Goal: Task Accomplishment & Management: Complete application form

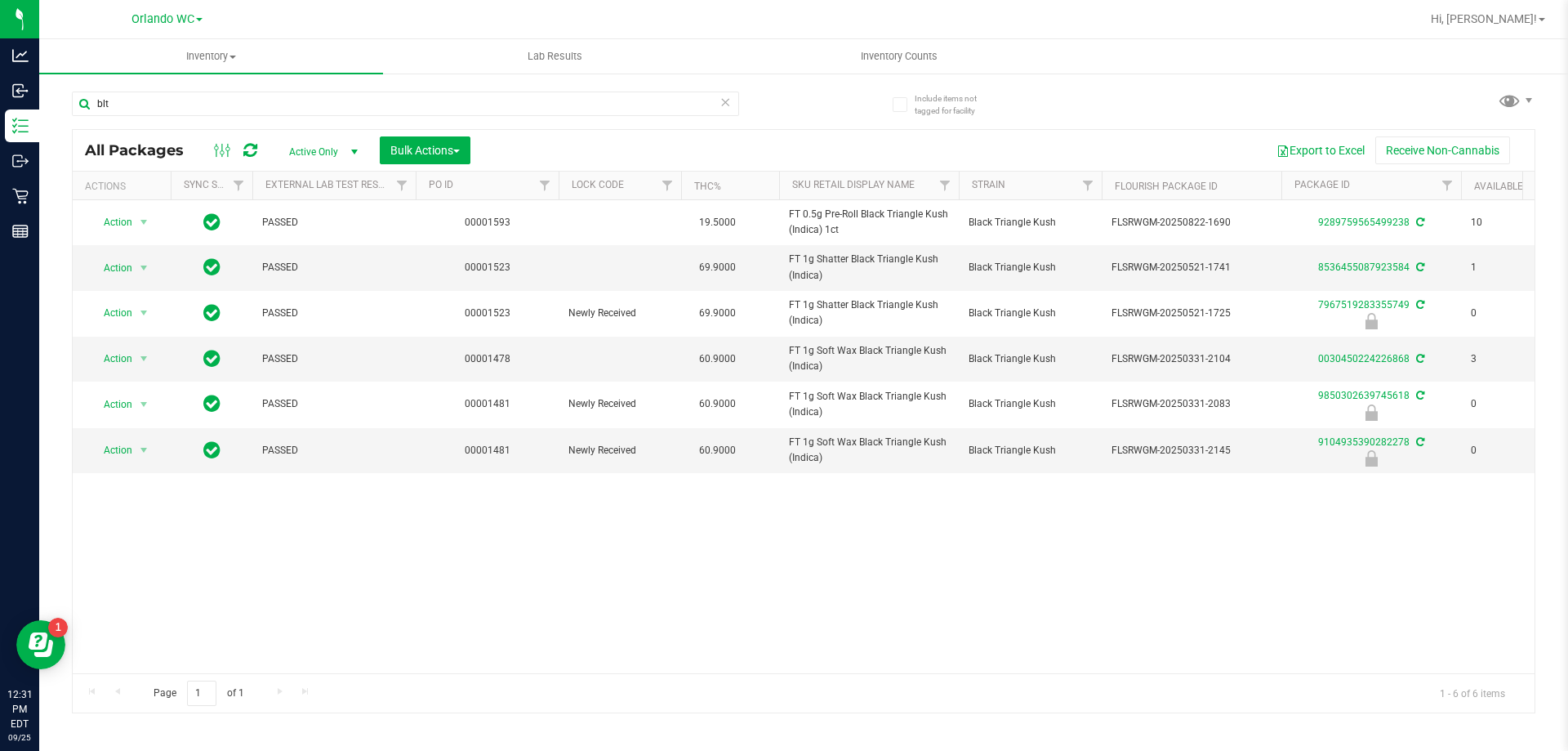
click at [195, 89] on div "blt" at bounding box center [438, 102] width 732 height 52
click at [169, 98] on input "blt" at bounding box center [405, 103] width 667 height 25
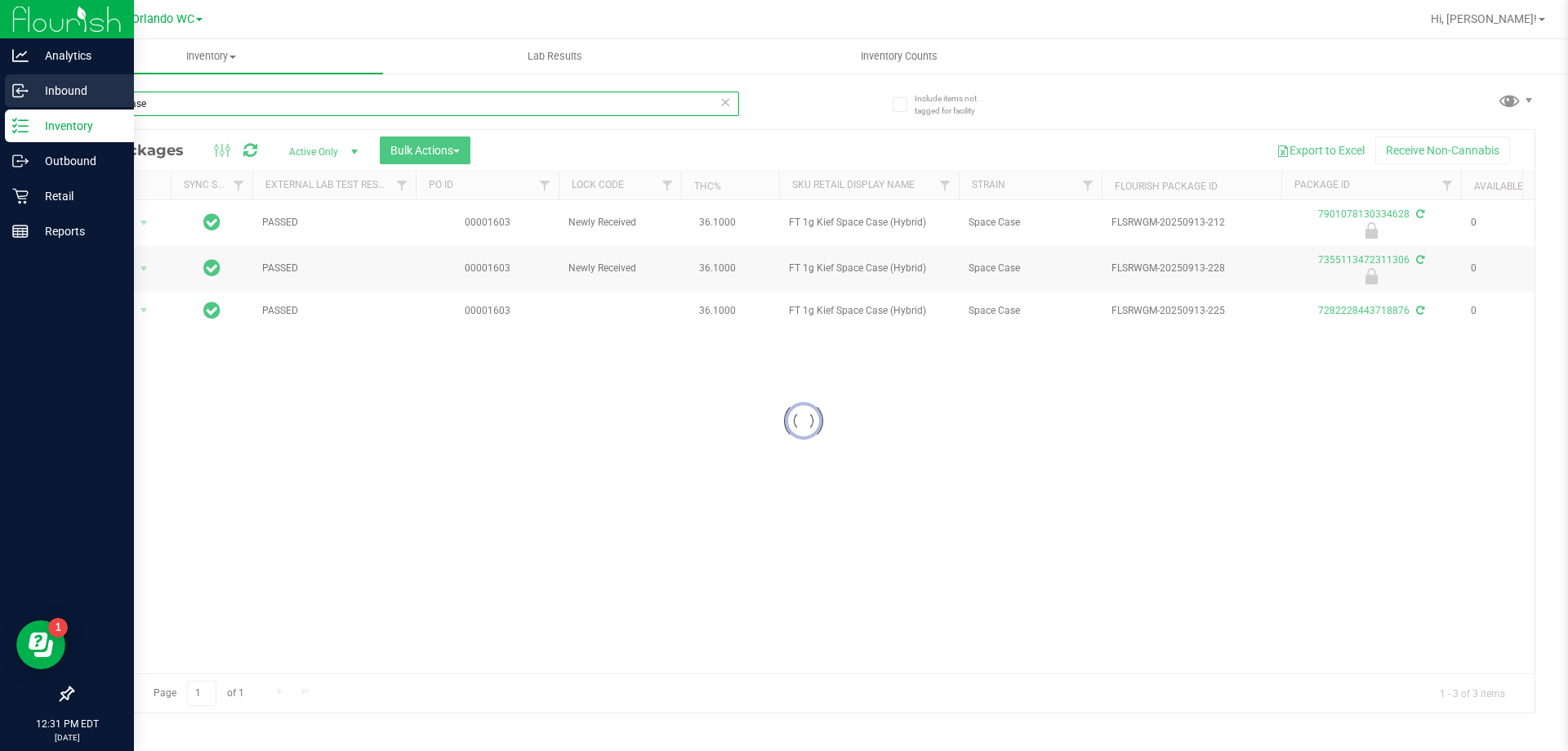
drag, startPoint x: 209, startPoint y: 105, endPoint x: 0, endPoint y: 87, distance: 209.8
click at [0, 97] on div "Analytics Inbound Inventory Outbound Retail Reports 12:31 PM EDT 09/25/2025 09/…" at bounding box center [784, 375] width 1568 height 751
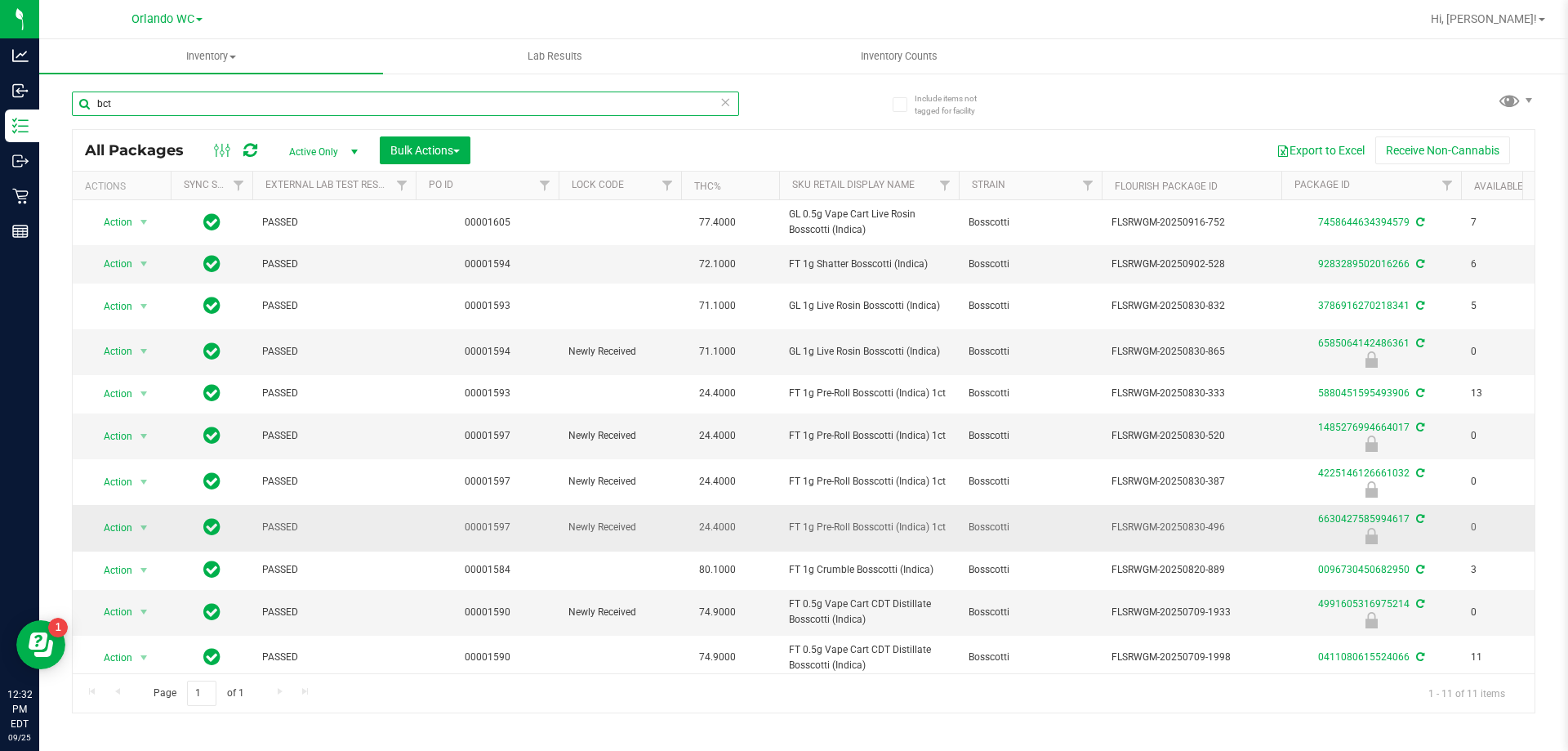
scroll to position [19, 0]
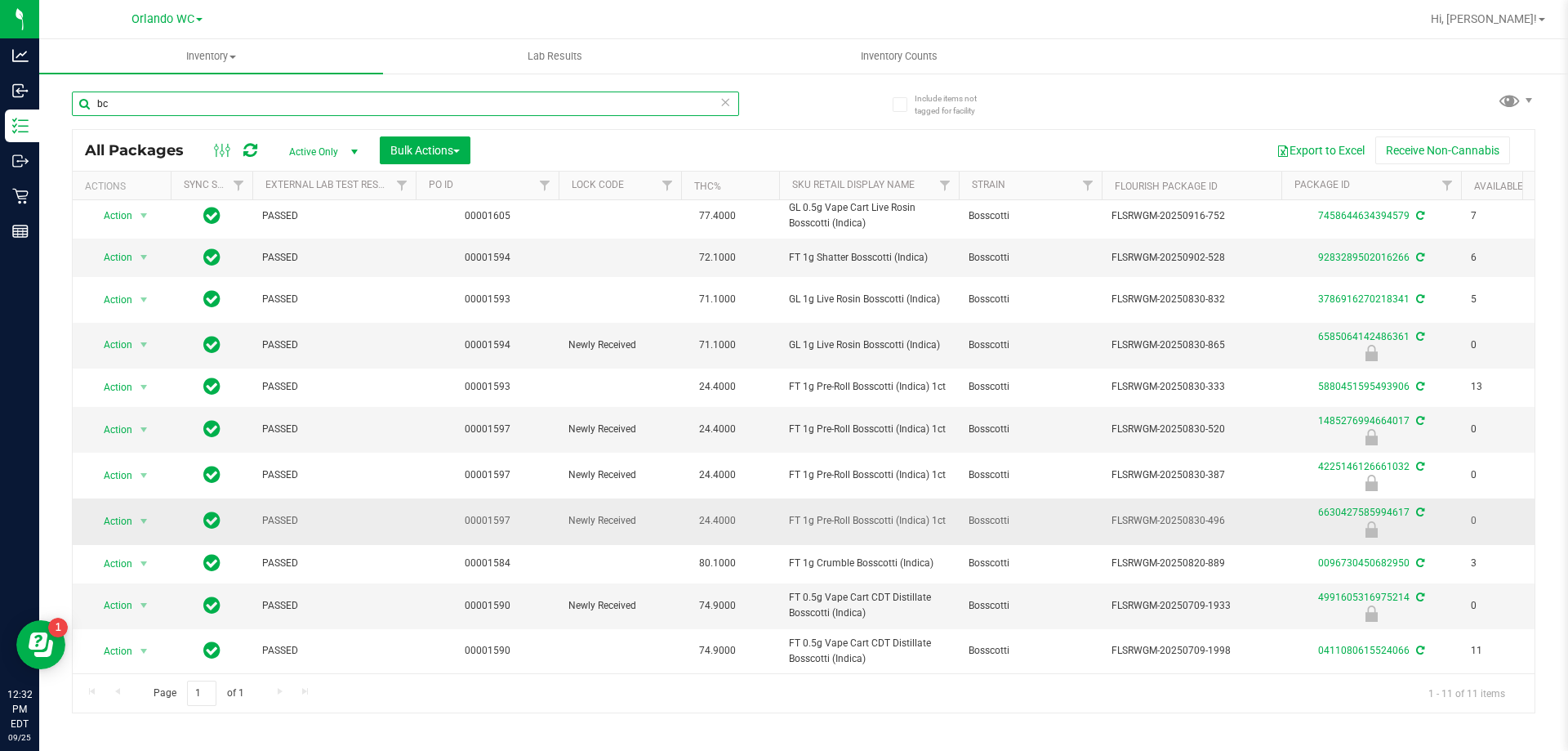
type input "b"
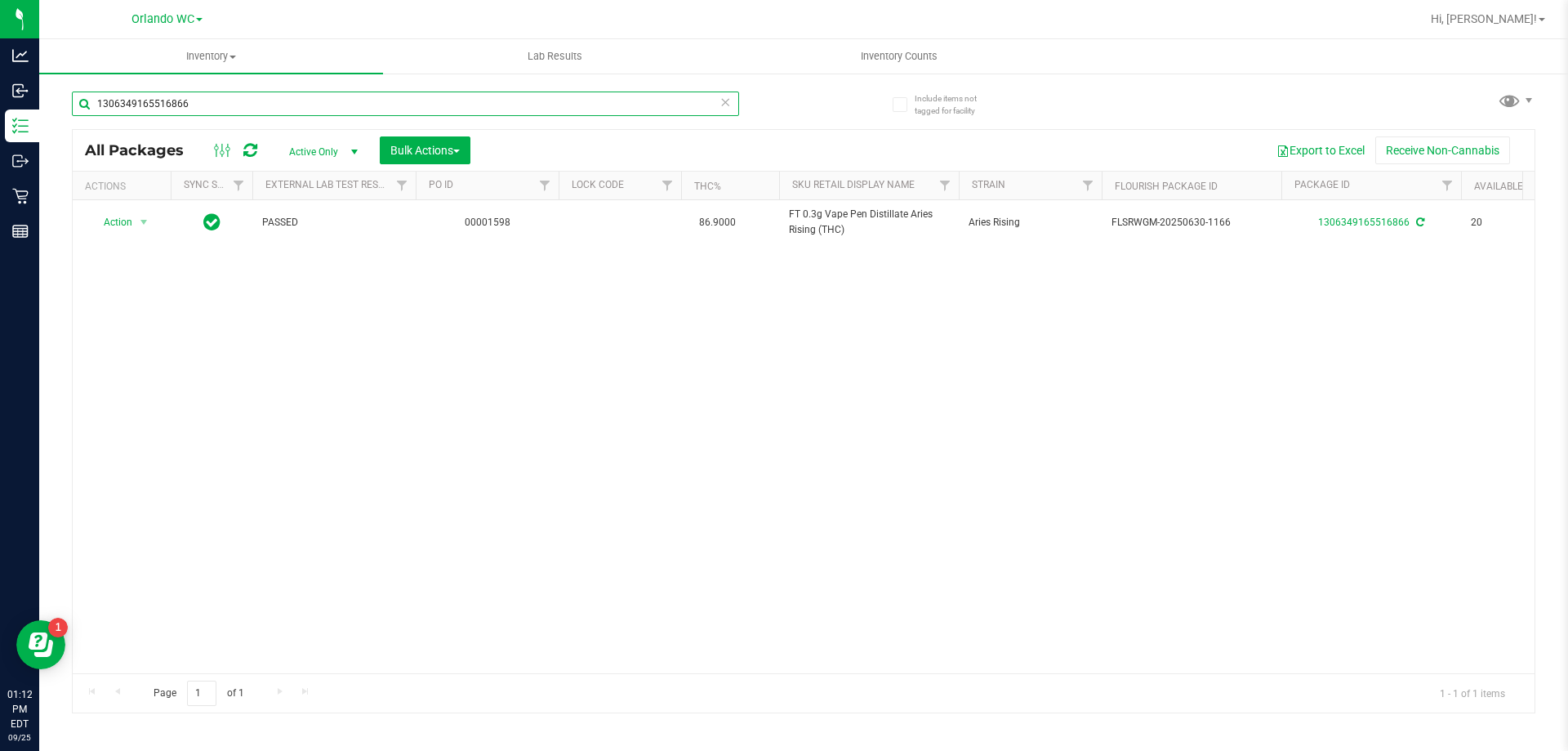
click at [218, 100] on input "1306349165516866" at bounding box center [405, 103] width 667 height 25
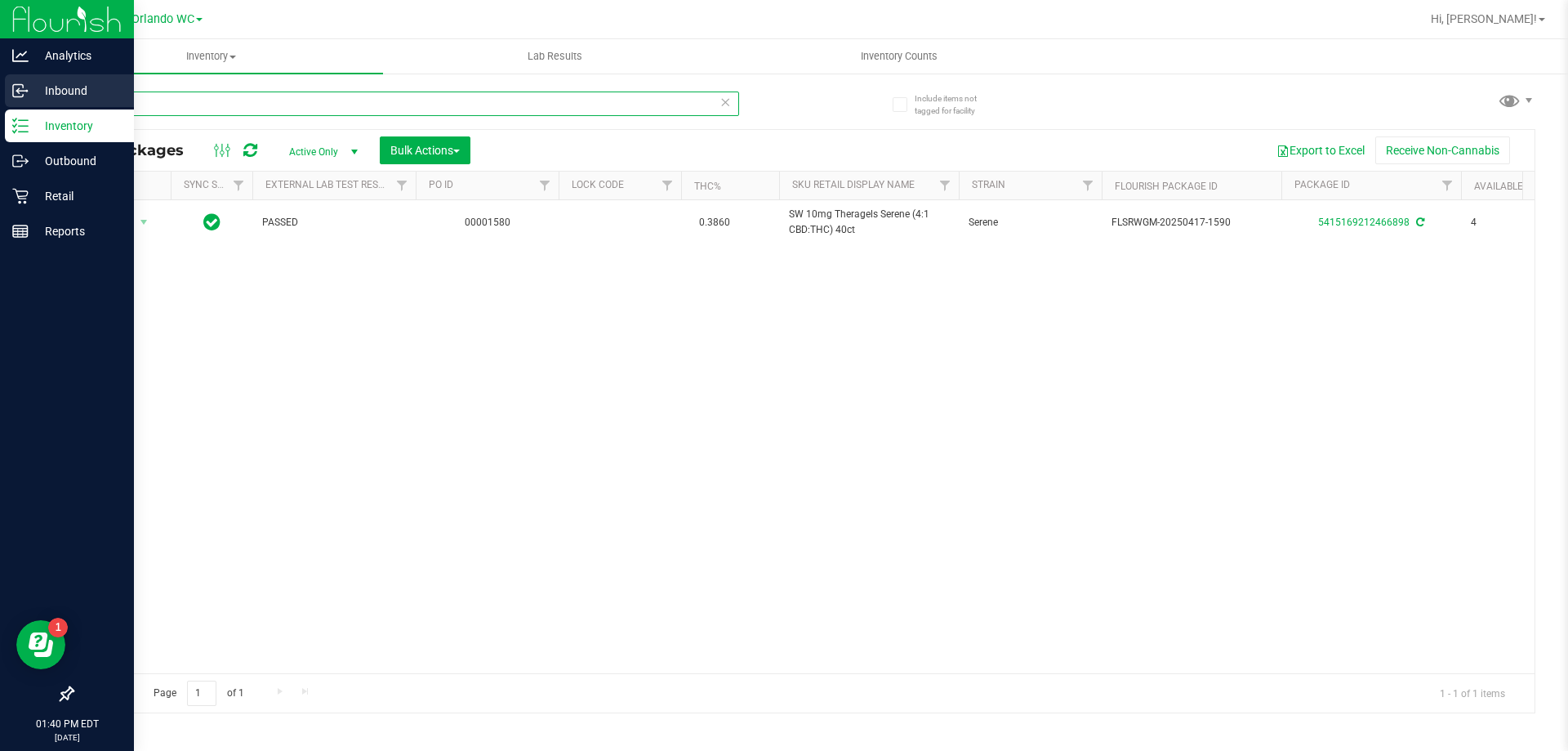
drag, startPoint x: 152, startPoint y: 98, endPoint x: 0, endPoint y: 79, distance: 153.2
click at [0, 97] on div "Analytics Inbound Inventory Outbound Retail Reports 01:40 PM EDT 09/25/2025 09/…" at bounding box center [784, 375] width 1568 height 751
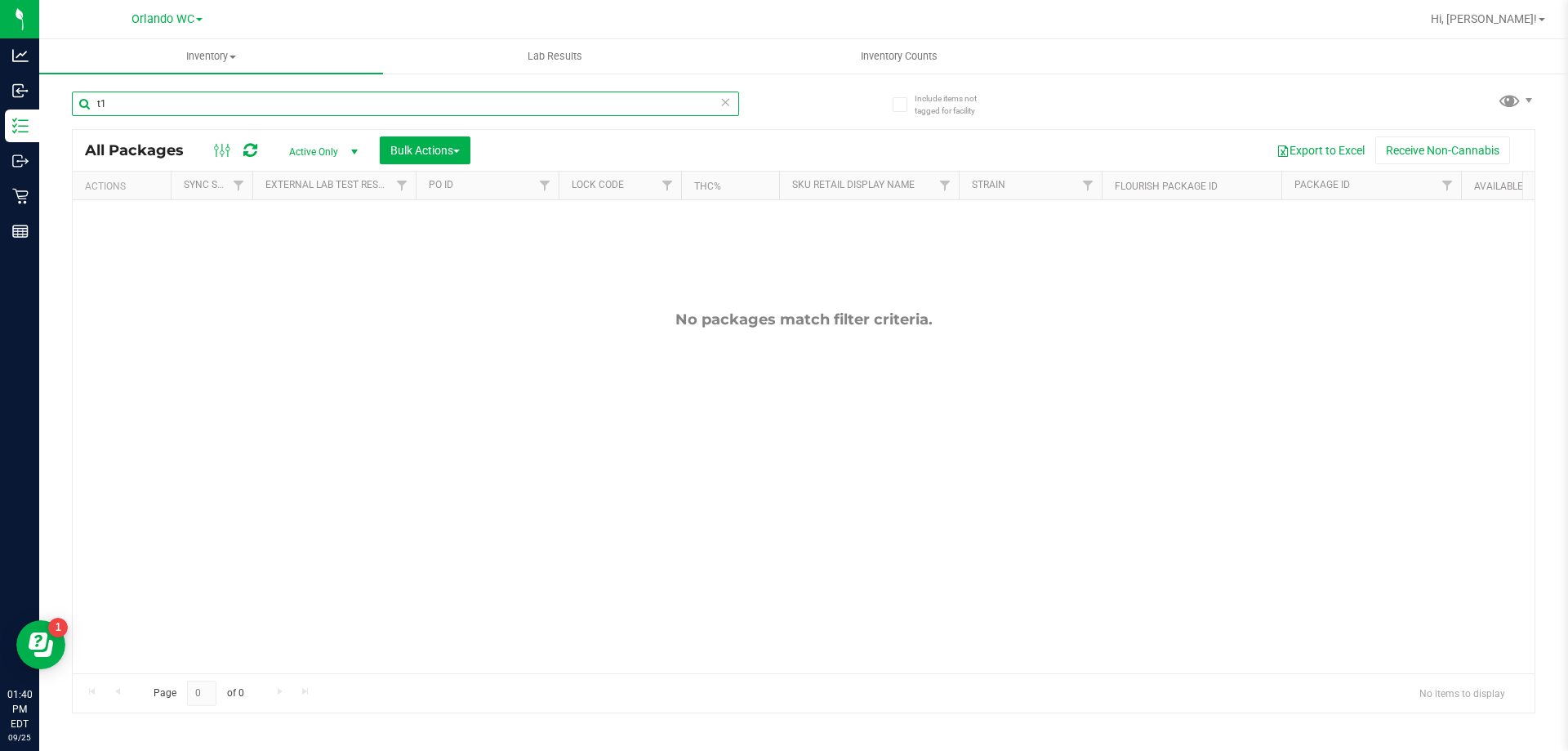
type input "t"
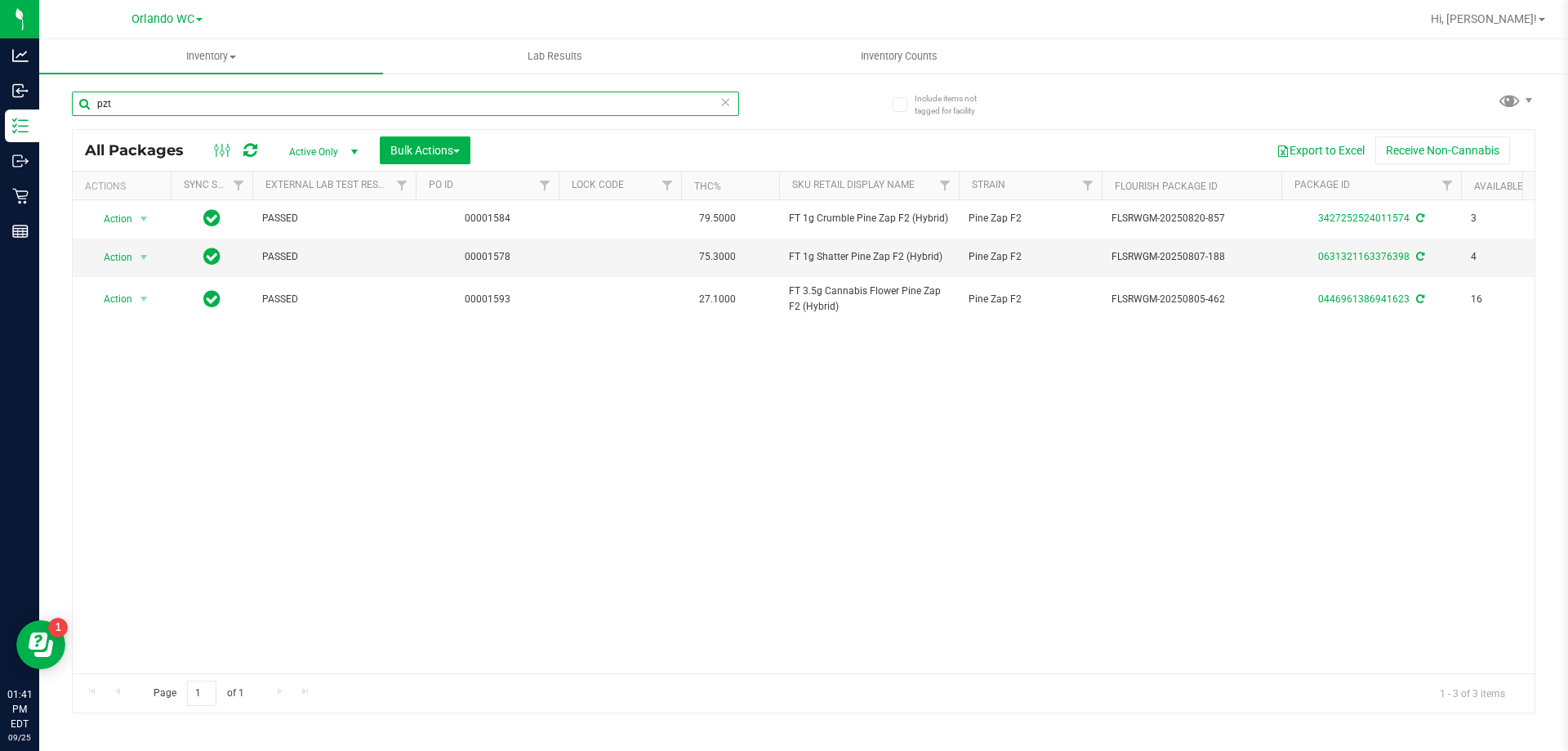
type input "pzt"
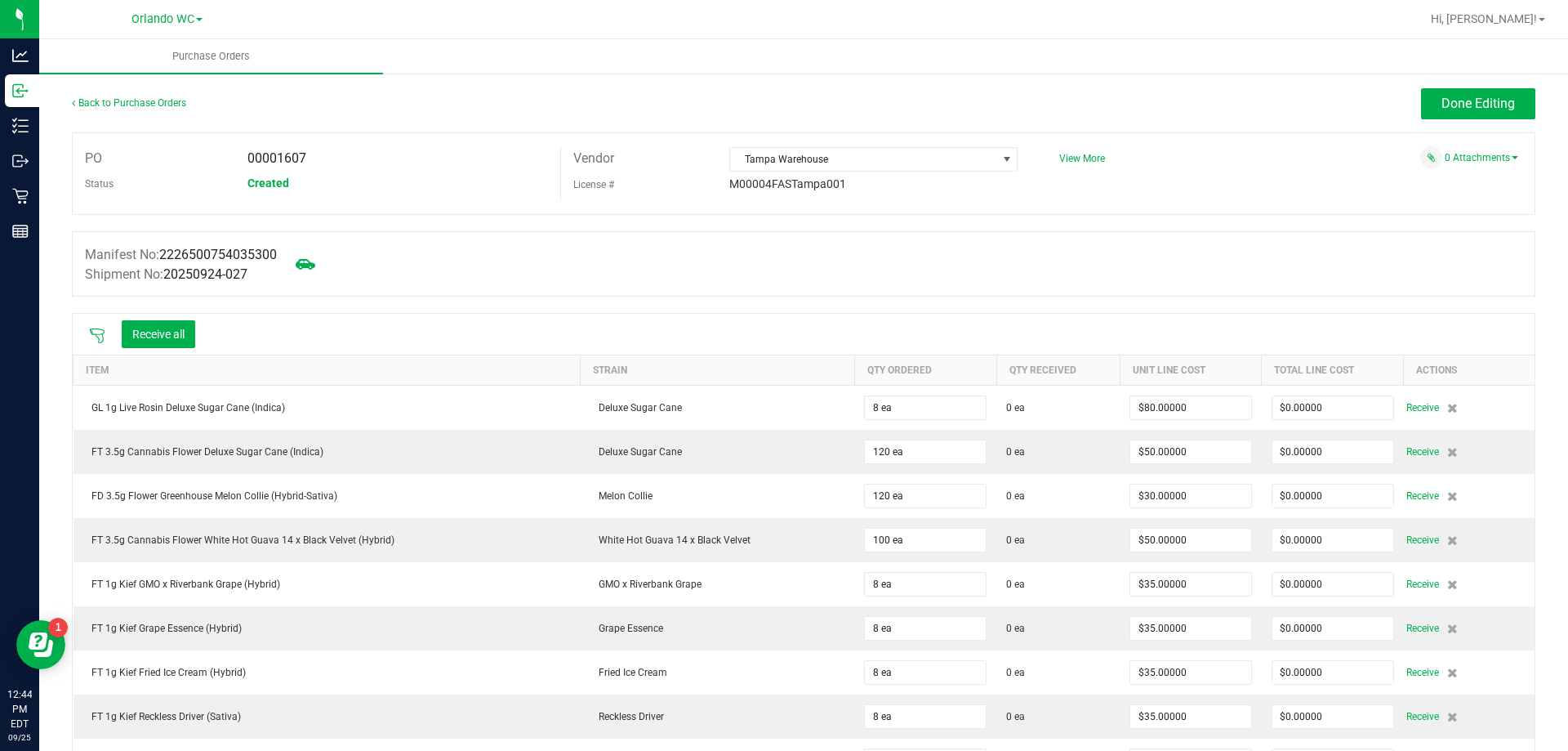
click at [99, 333] on icon at bounding box center [97, 336] width 17 height 17
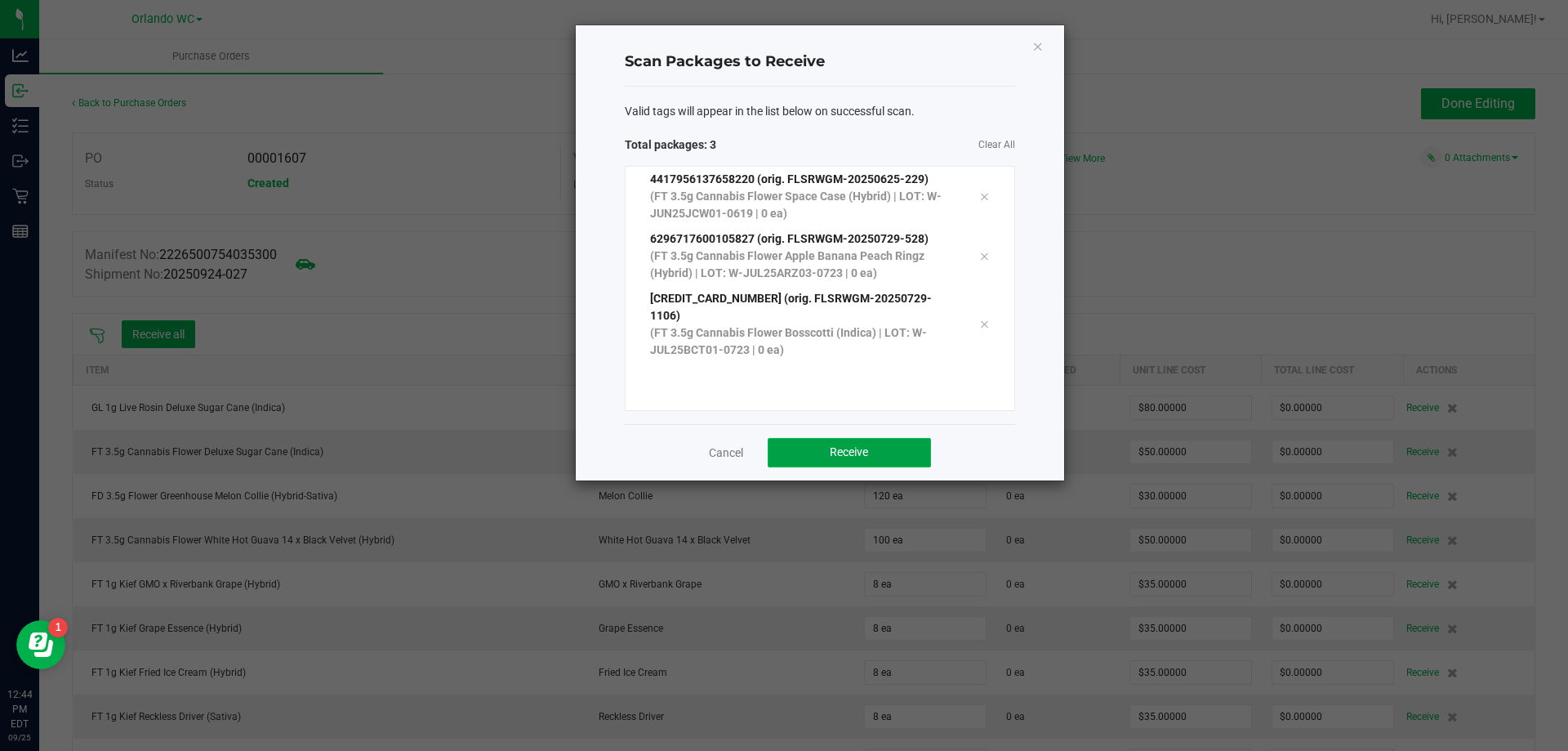
click at [919, 461] on button "Receive" at bounding box center [850, 453] width 163 height 29
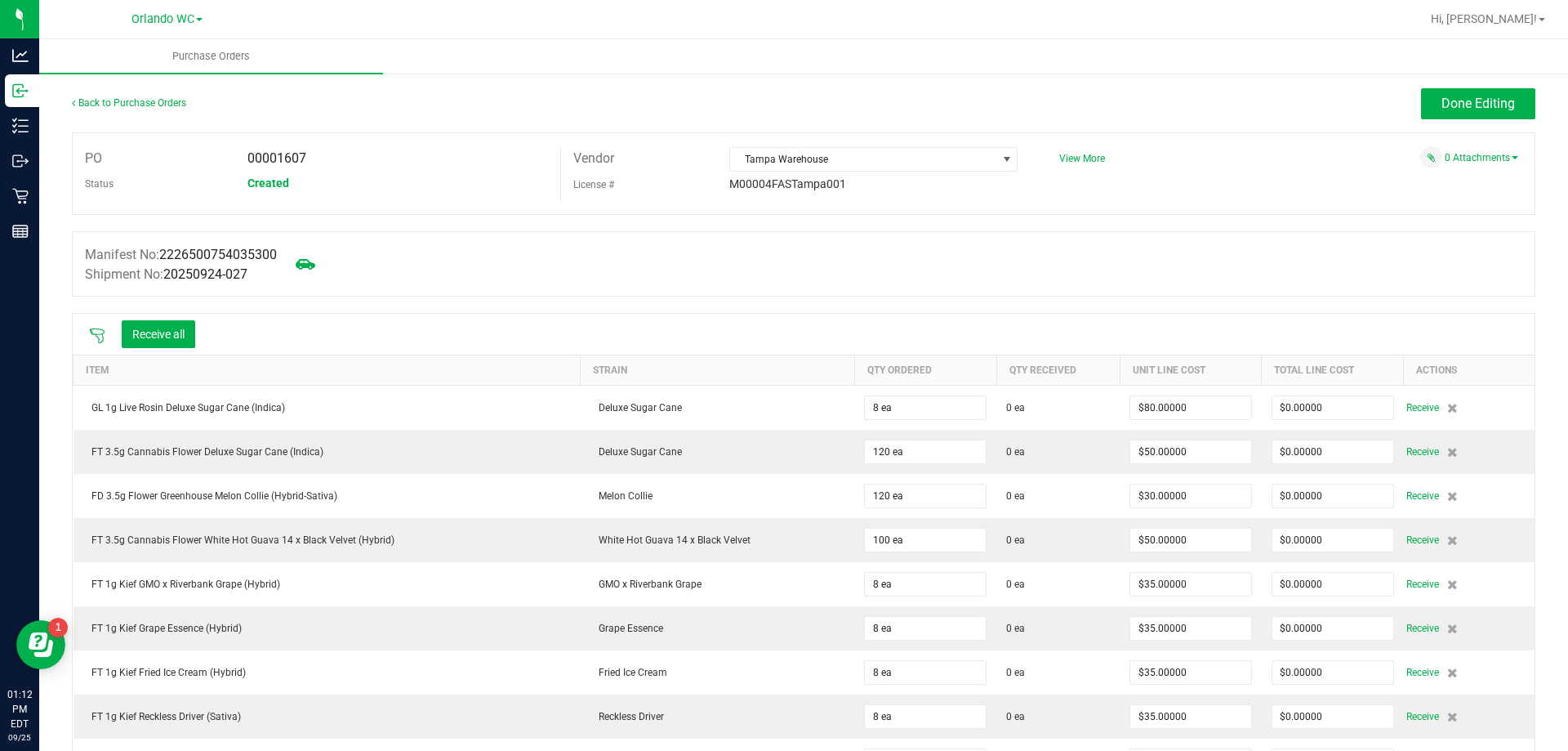
click at [99, 329] on icon at bounding box center [97, 336] width 15 height 15
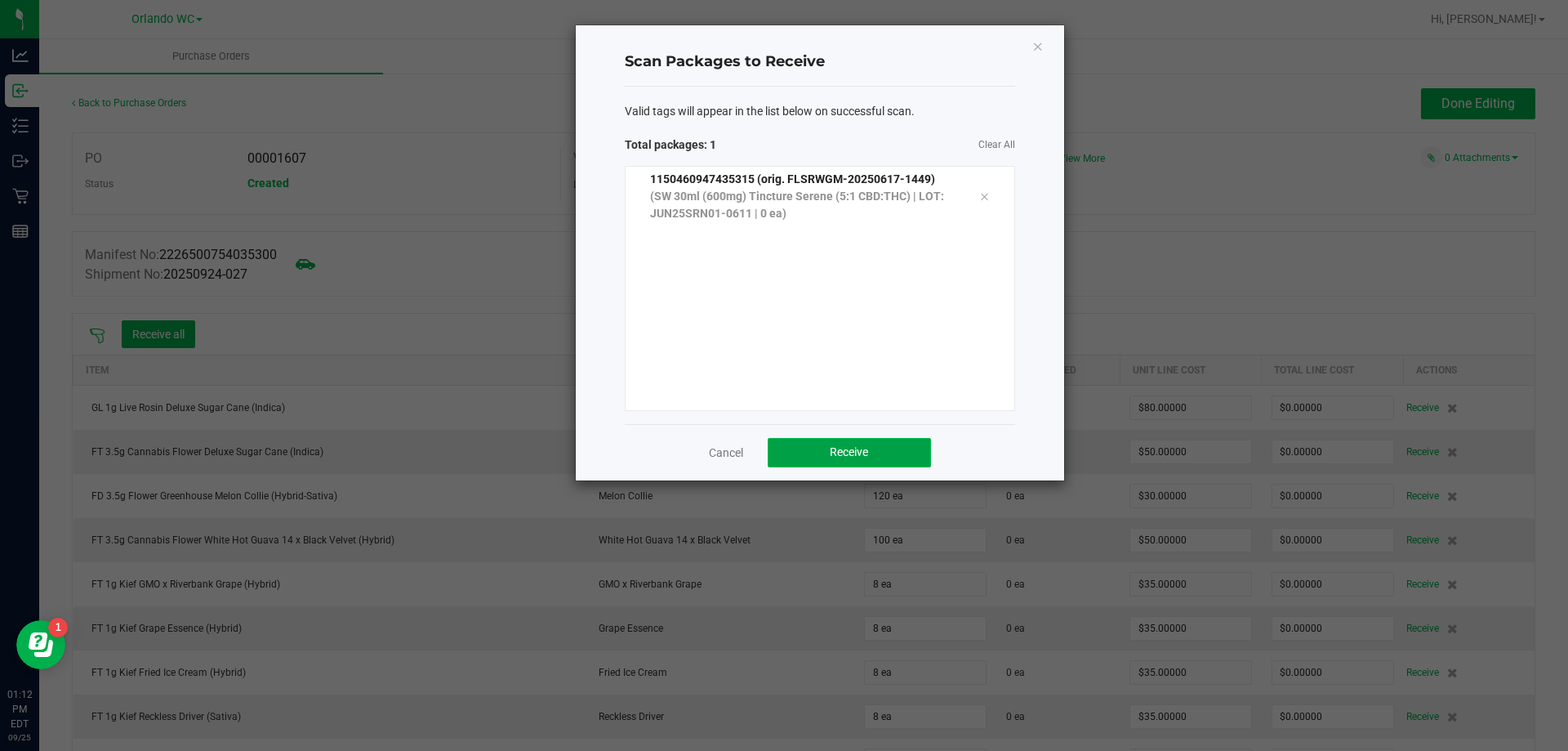
click at [910, 452] on button "Receive" at bounding box center [850, 453] width 163 height 29
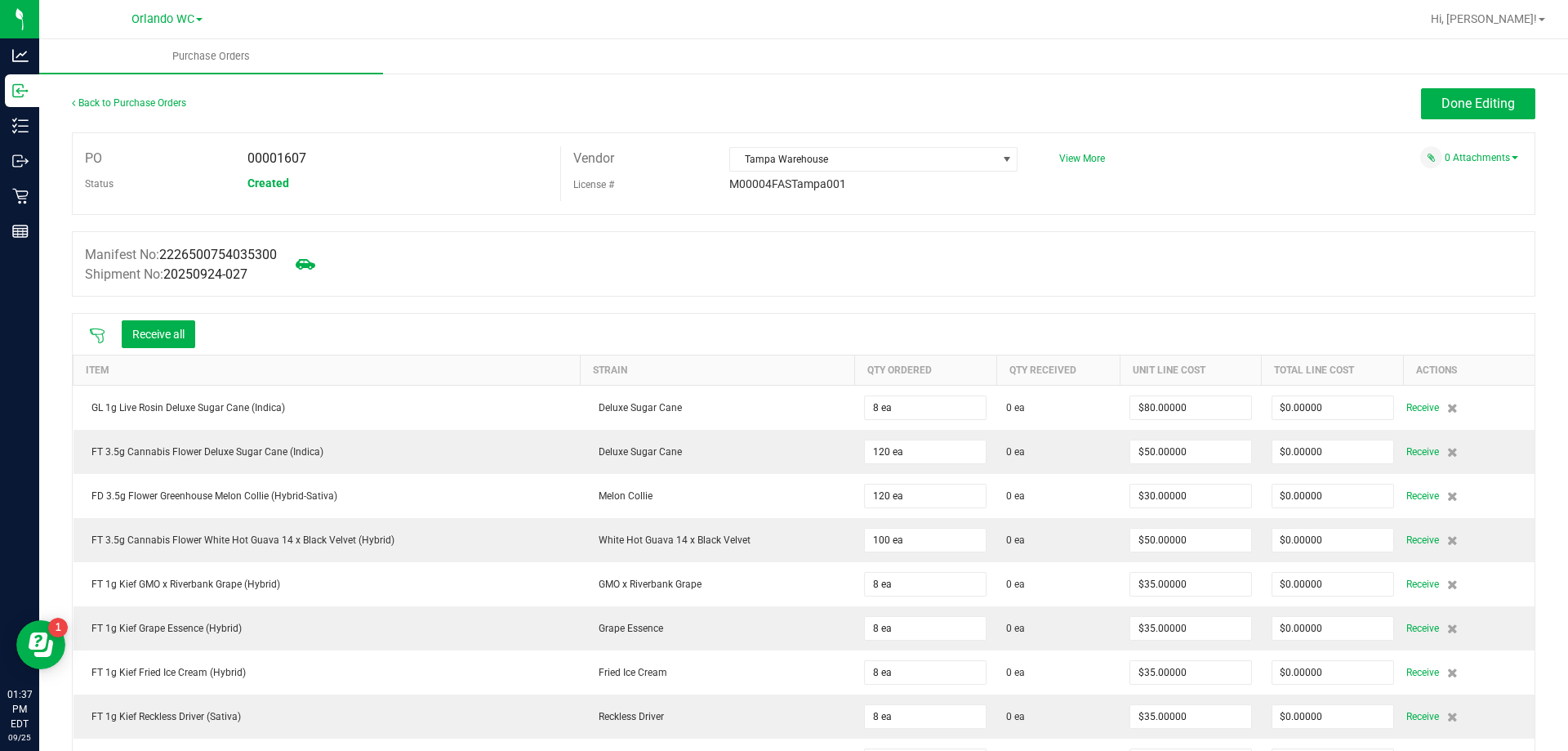
click at [96, 337] on icon at bounding box center [97, 336] width 17 height 17
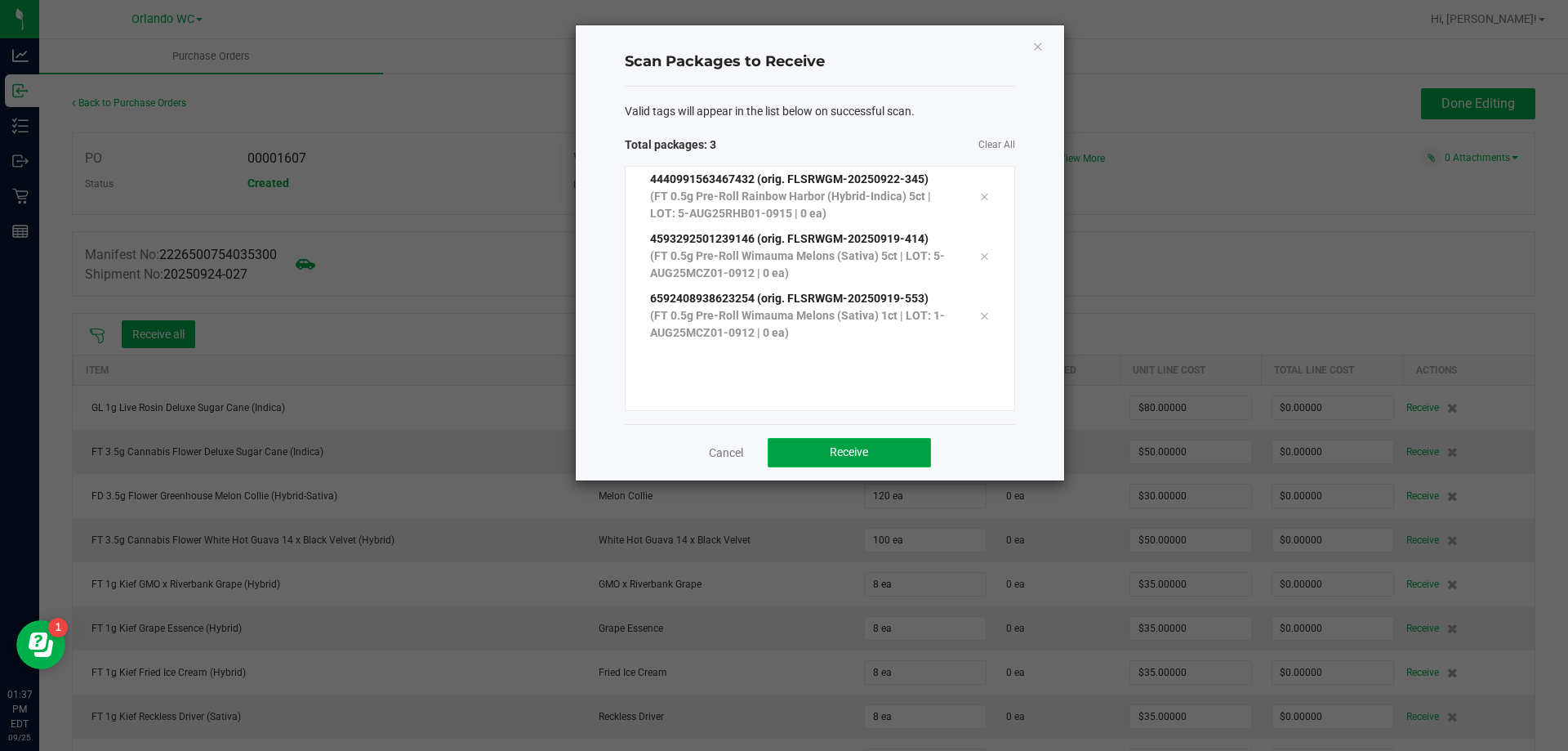
click at [900, 458] on button "Receive" at bounding box center [850, 453] width 163 height 29
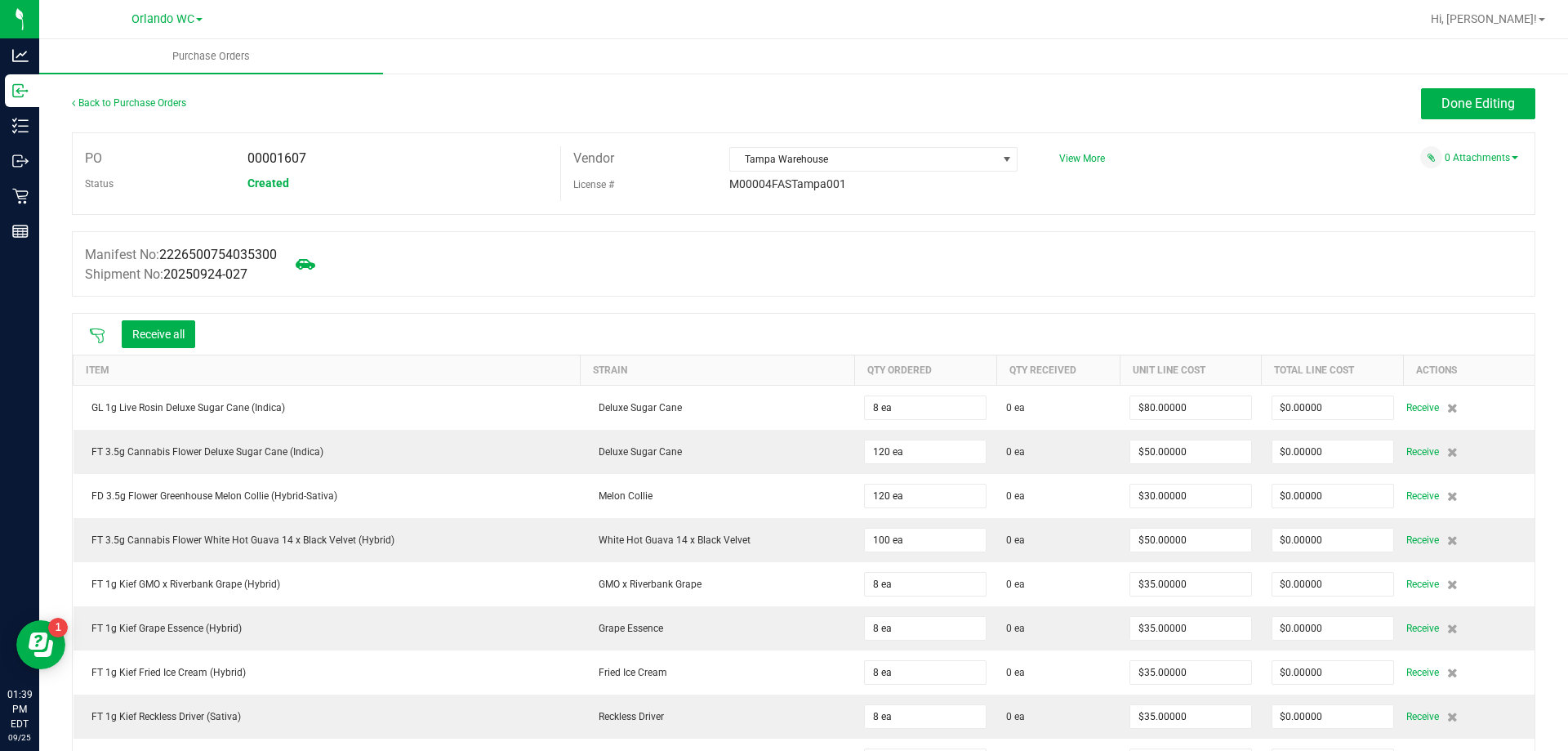
click at [102, 339] on icon at bounding box center [97, 336] width 17 height 17
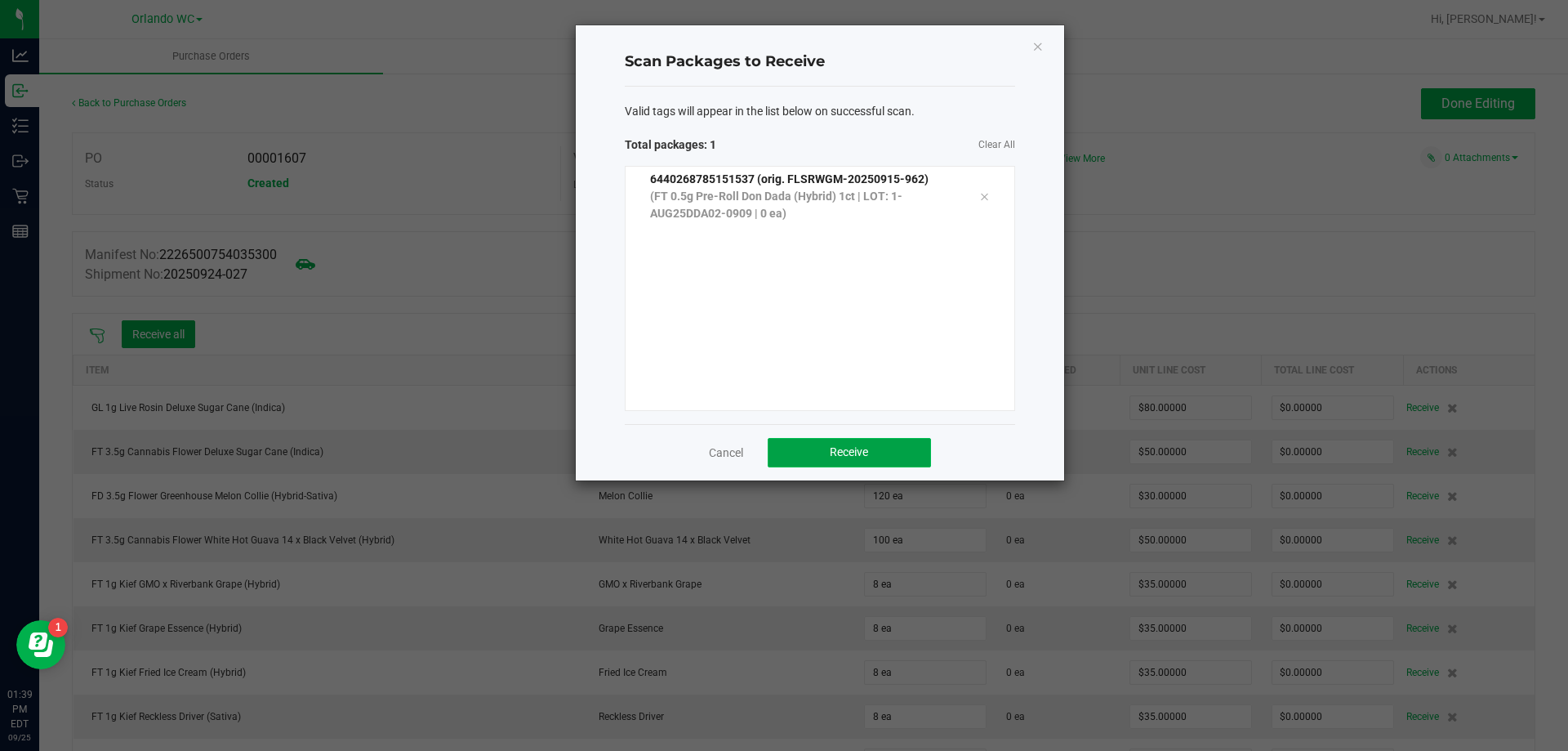
click at [905, 448] on button "Receive" at bounding box center [850, 453] width 163 height 29
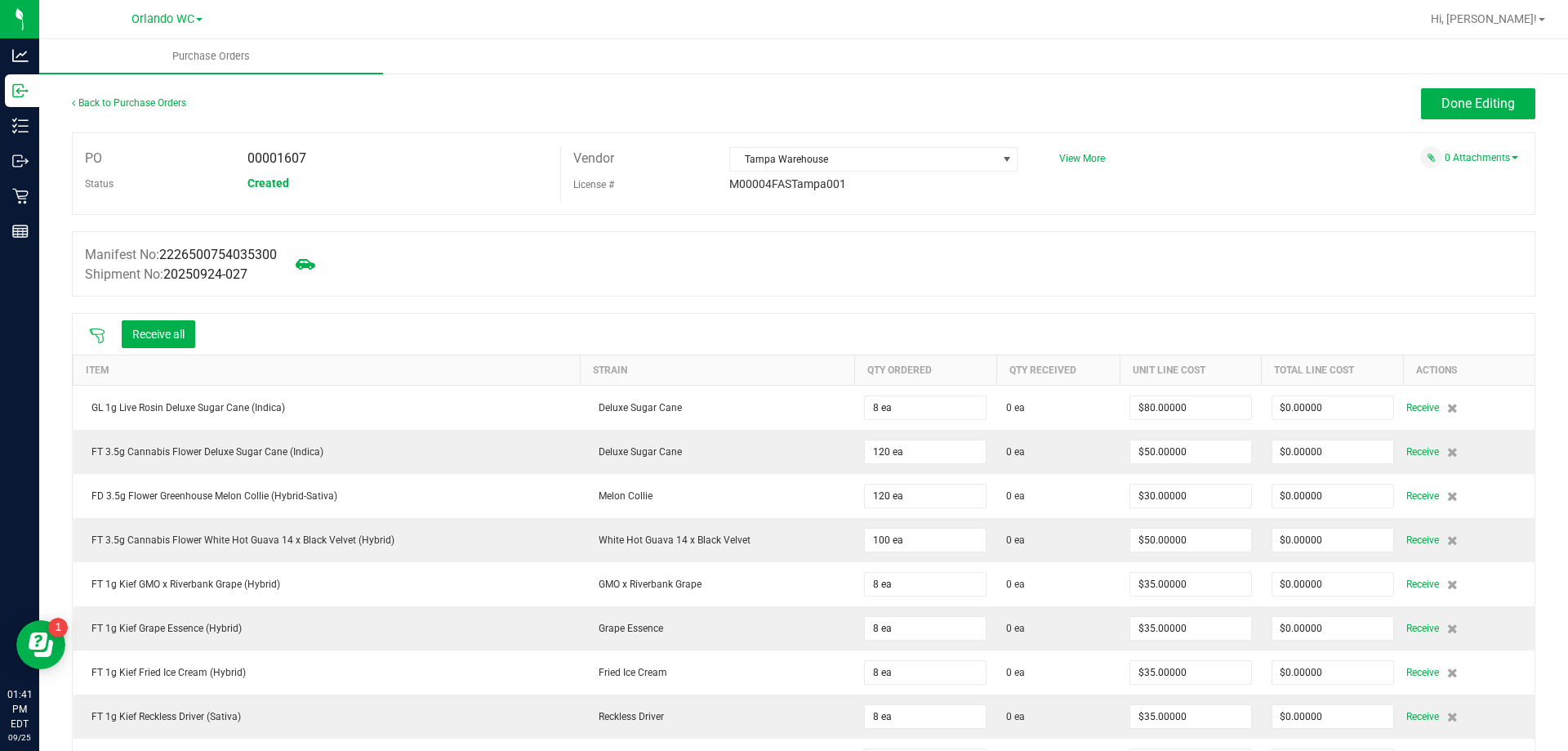
click at [91, 331] on icon at bounding box center [97, 336] width 17 height 17
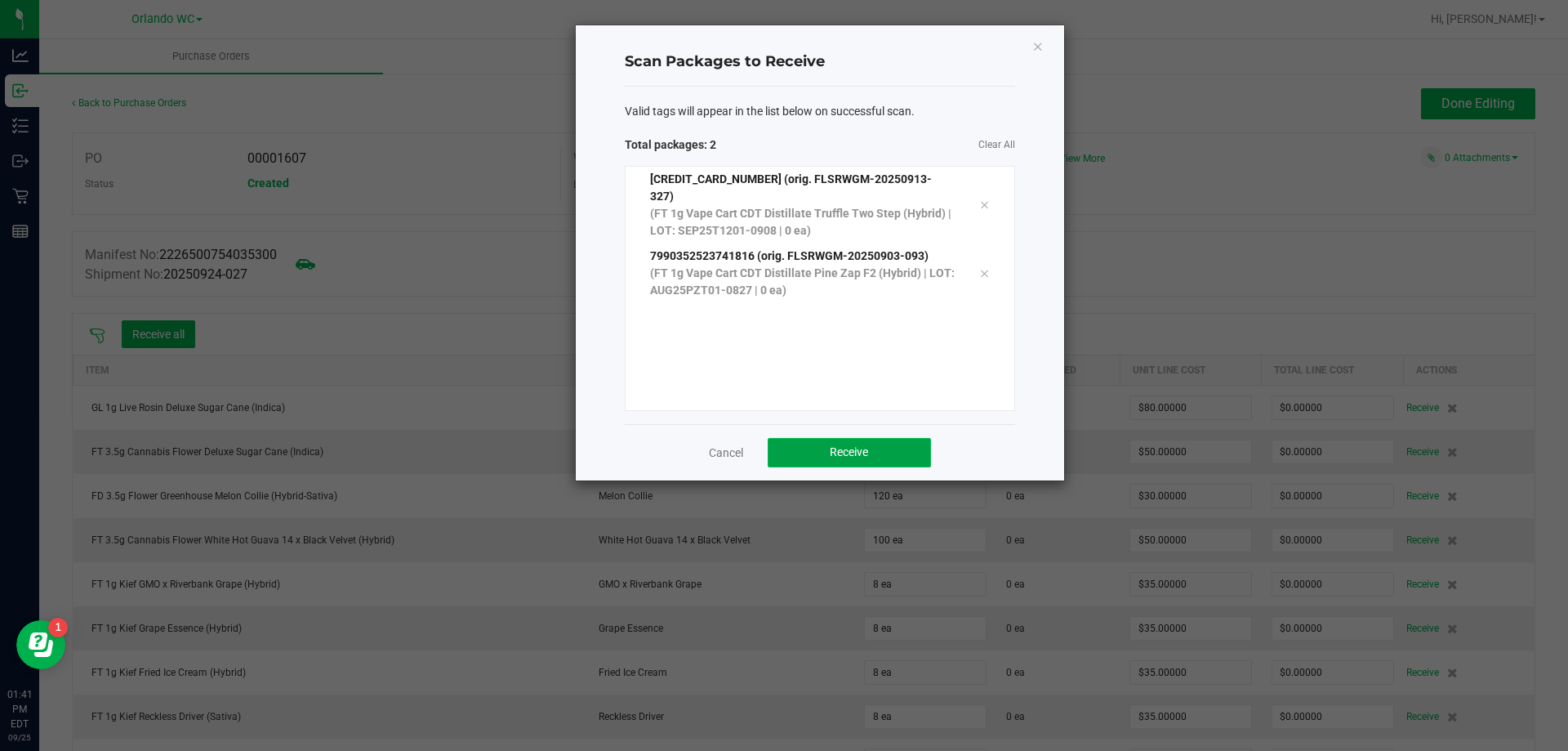
click at [802, 446] on button "Receive" at bounding box center [850, 453] width 163 height 29
